Goal: Transaction & Acquisition: Book appointment/travel/reservation

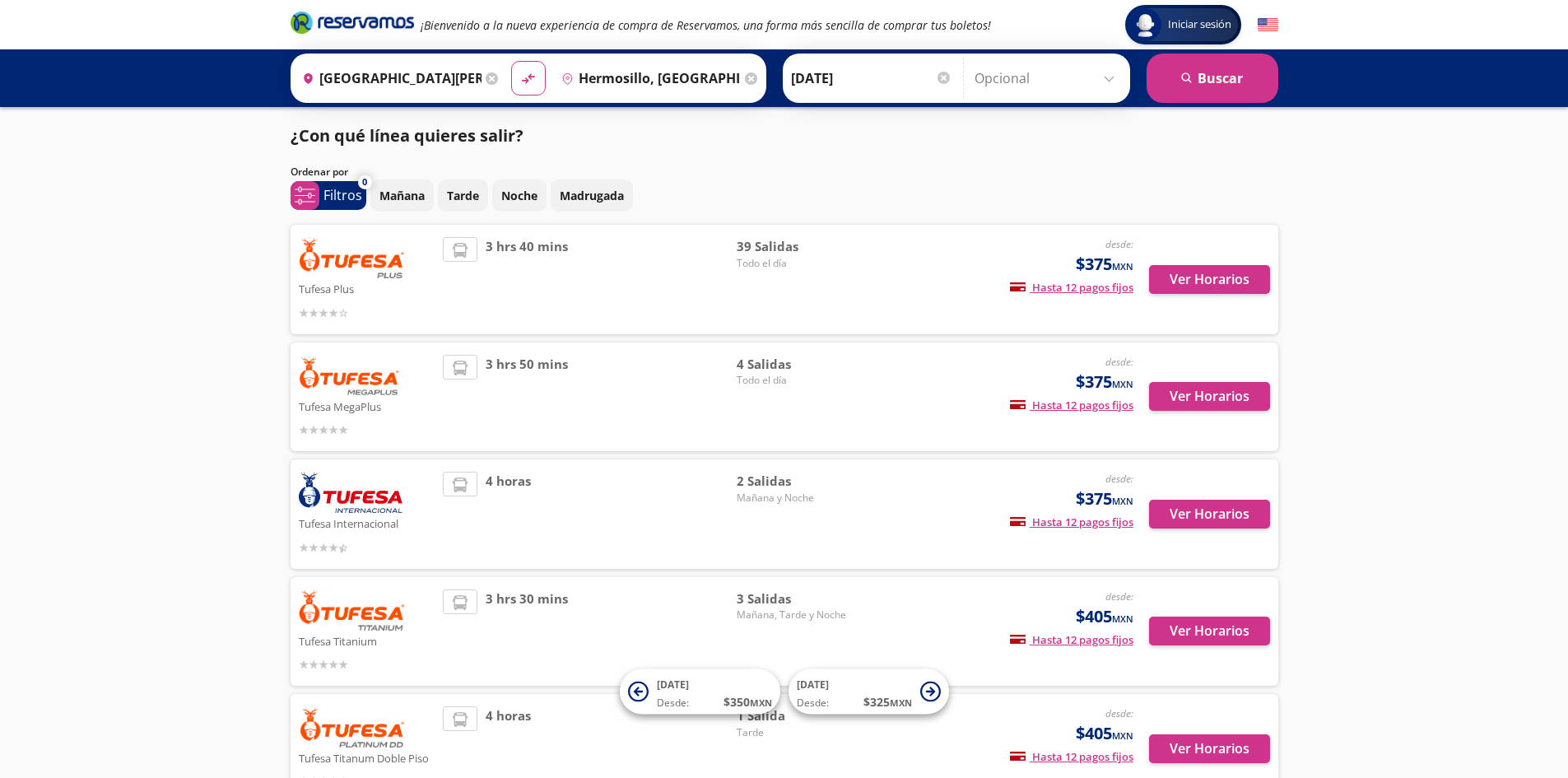
click at [1024, 79] on input "Opcional" at bounding box center [1048, 78] width 147 height 41
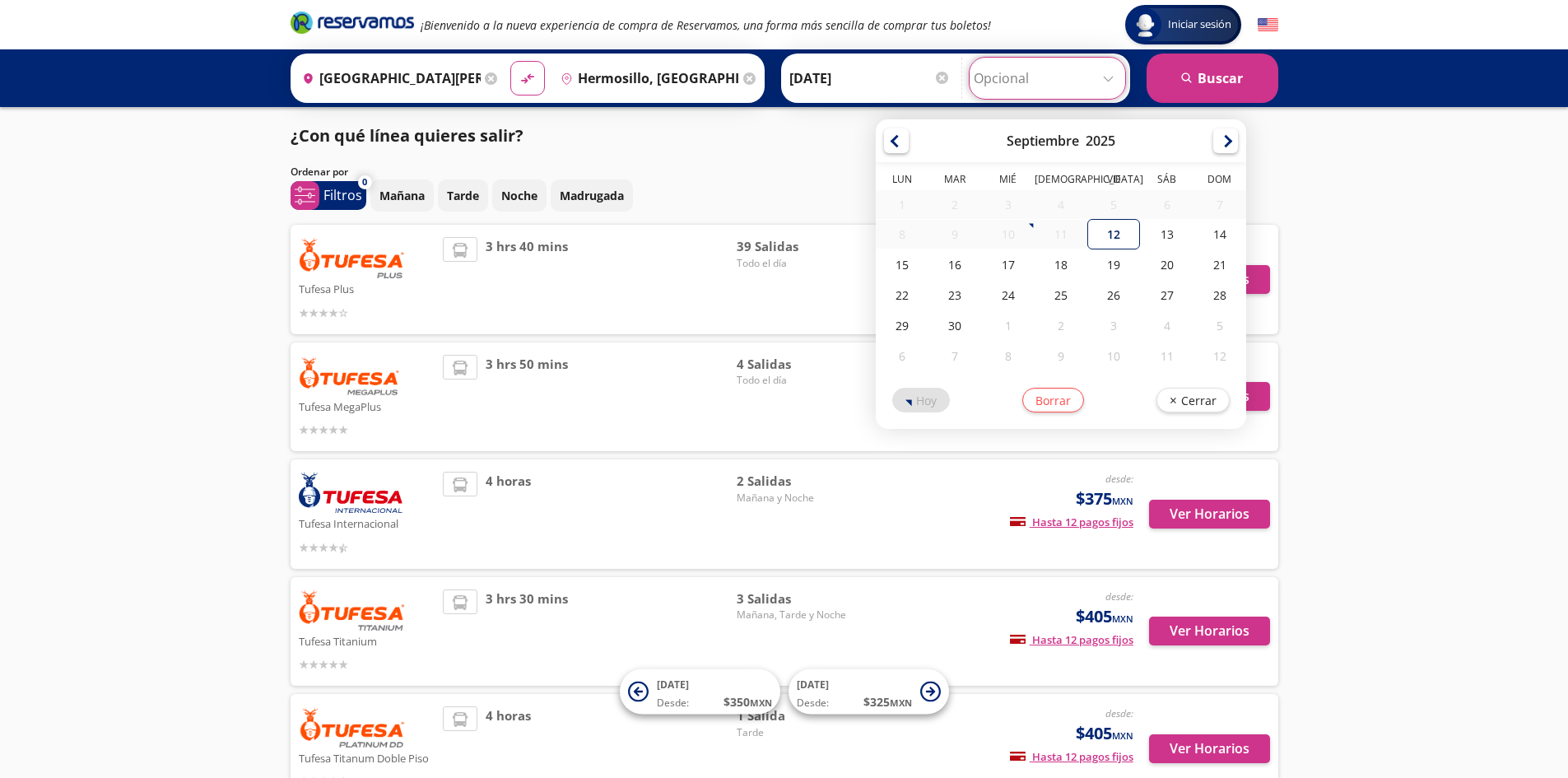
click at [1113, 231] on div "12" at bounding box center [1113, 234] width 53 height 30
type input "[DATE]"
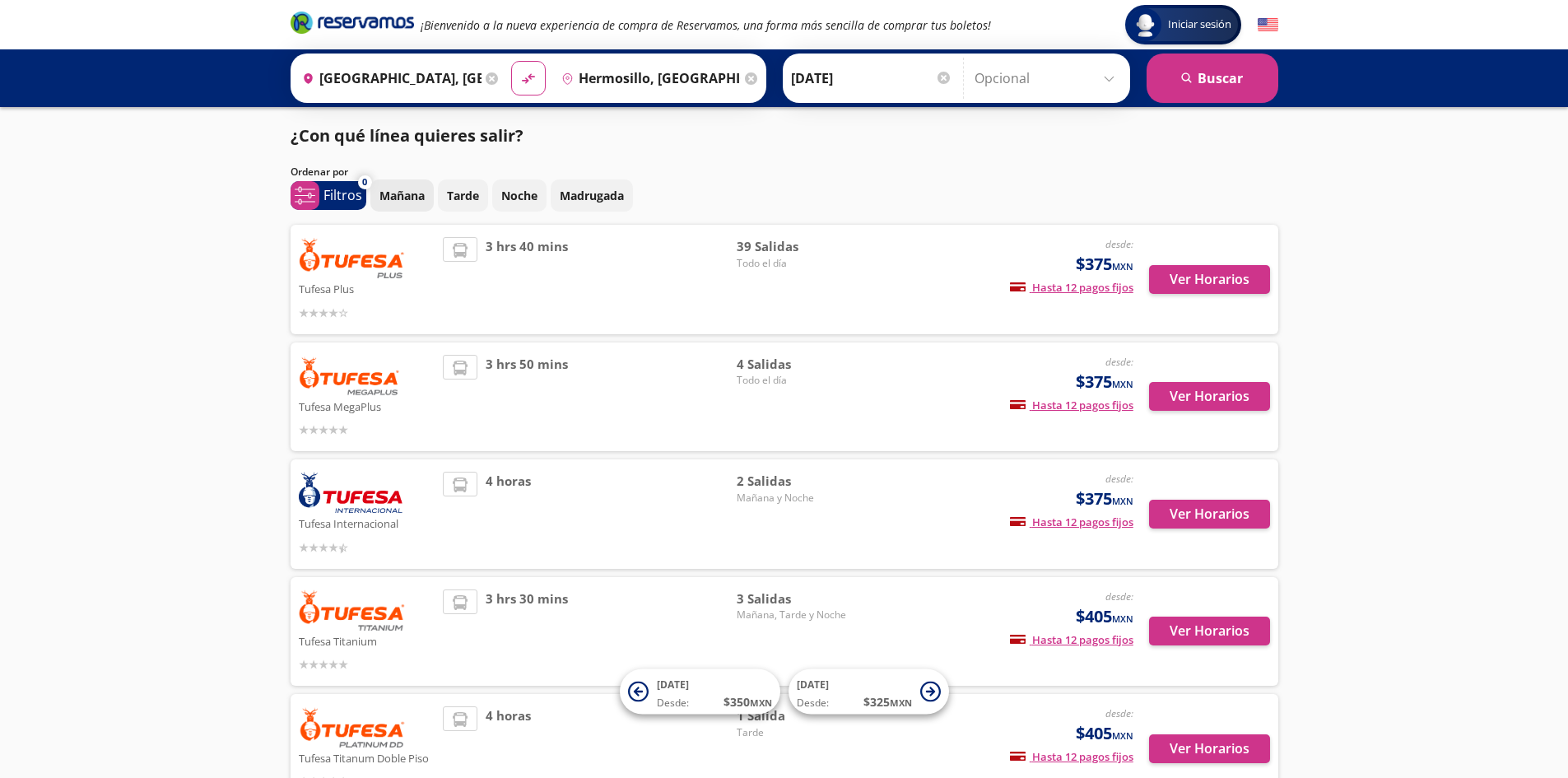
click at [404, 199] on p "Mañana" at bounding box center [401, 195] width 45 height 17
click at [466, 205] on button "Tarde" at bounding box center [462, 196] width 50 height 32
click at [1193, 278] on button "Ver Horarios" at bounding box center [1208, 279] width 121 height 29
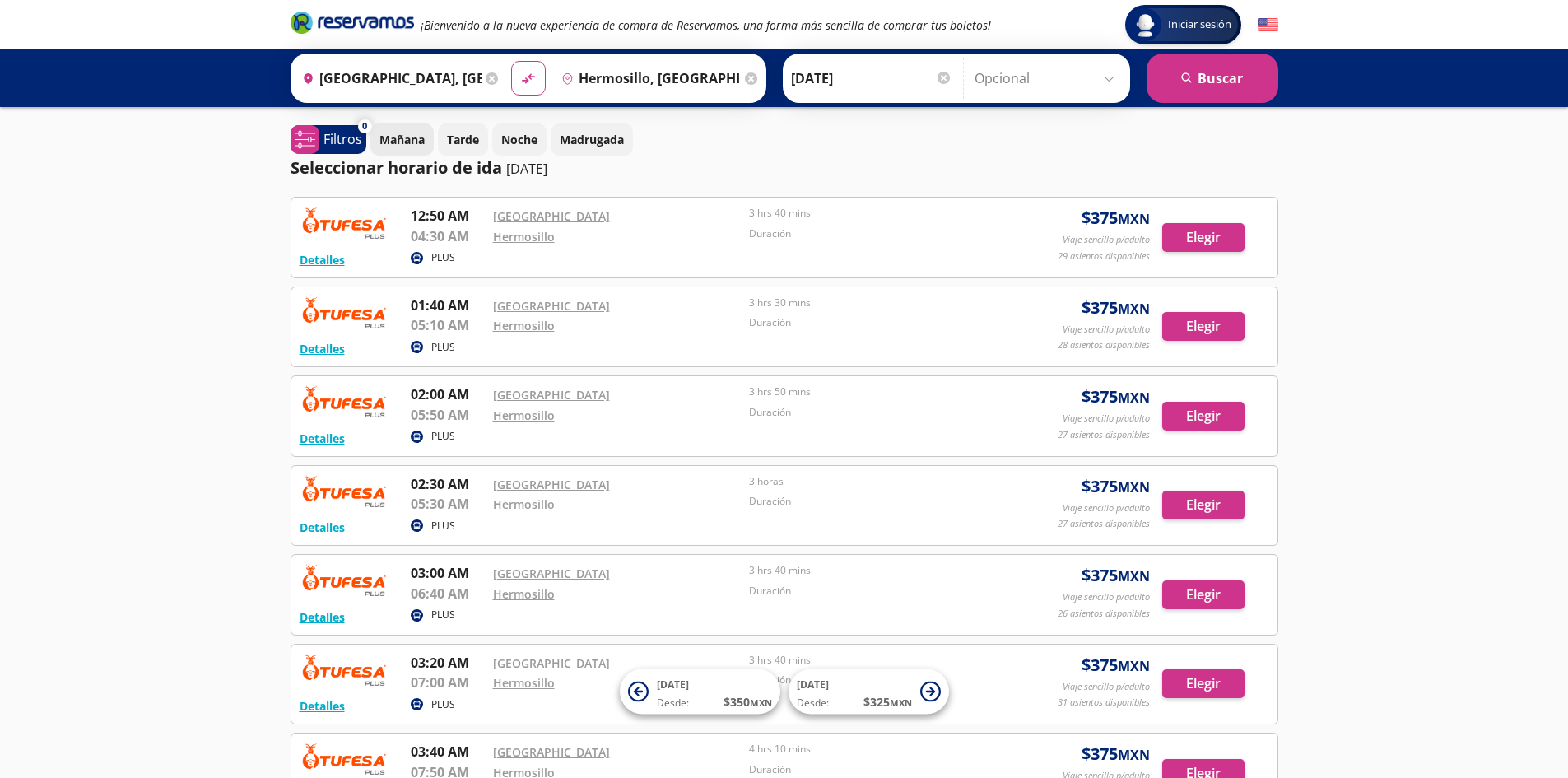
click at [404, 138] on p "Mañana" at bounding box center [401, 139] width 45 height 17
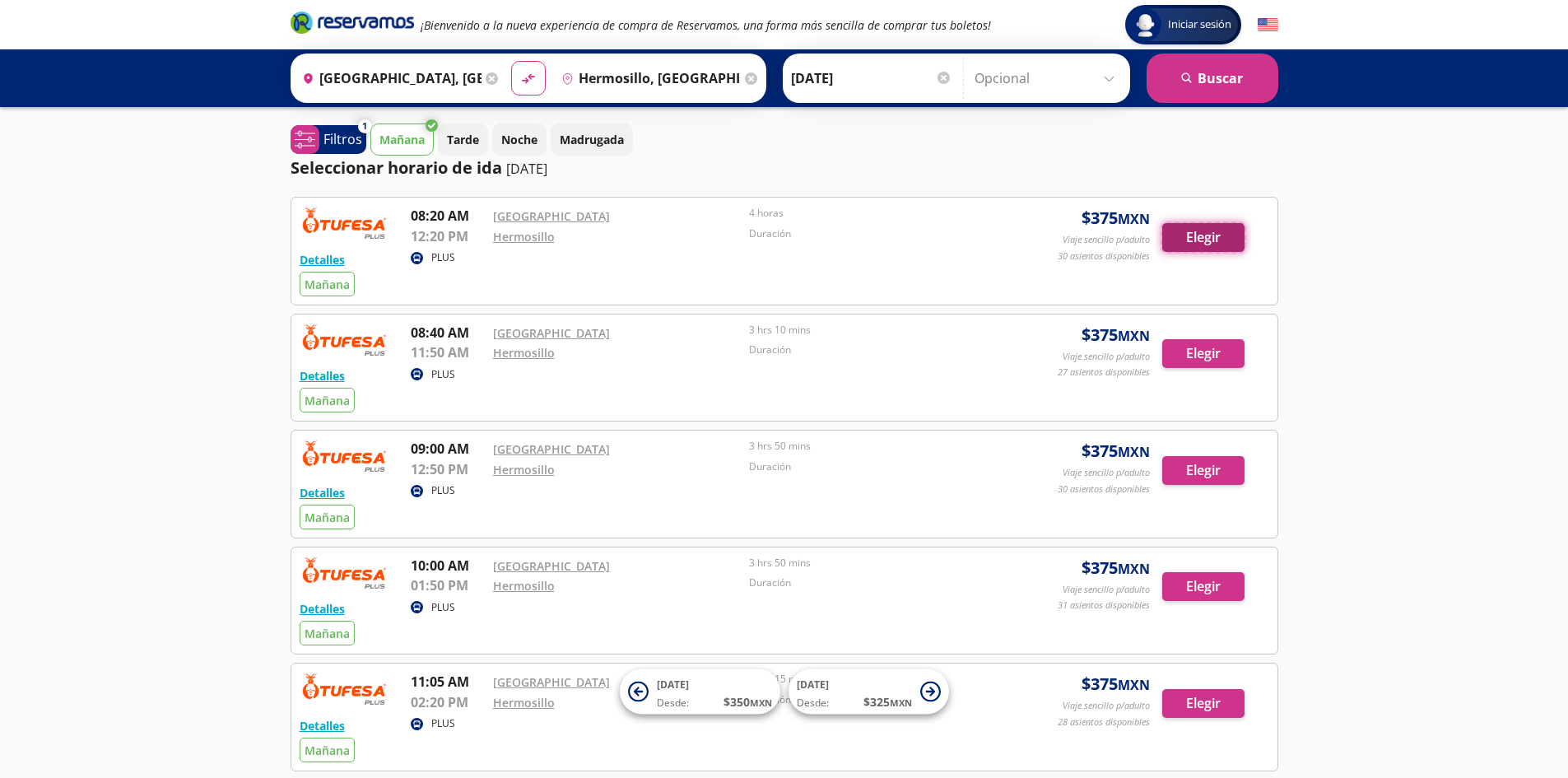
click at [1192, 248] on button "Elegir" at bounding box center [1202, 237] width 82 height 29
